Goal: Information Seeking & Learning: Learn about a topic

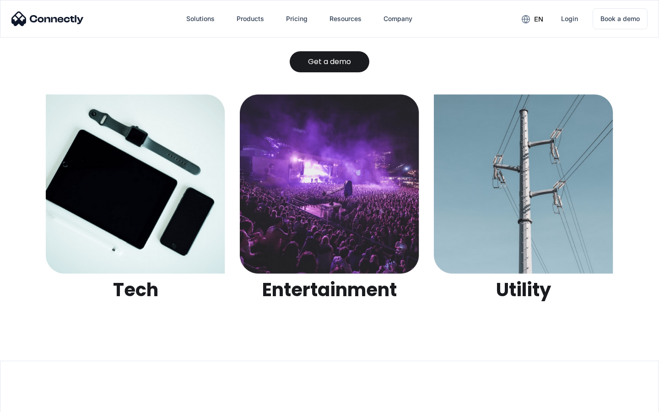
scroll to position [2889, 0]
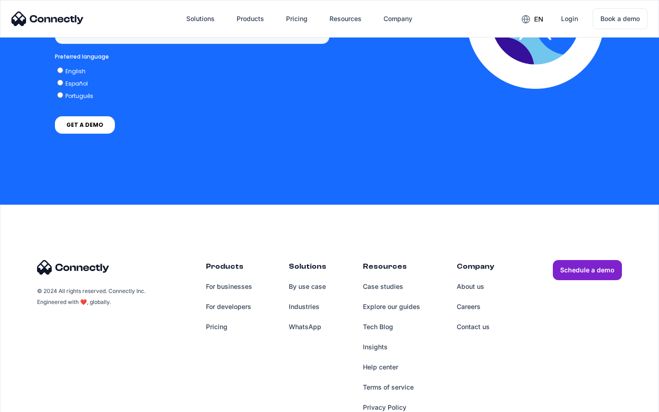
scroll to position [694, 0]
